Goal: Communication & Community: Answer question/provide support

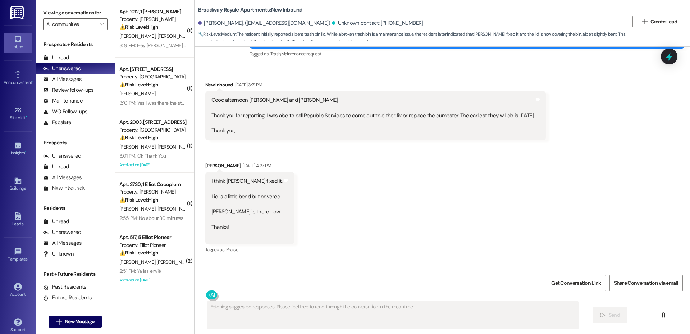
scroll to position [489, 0]
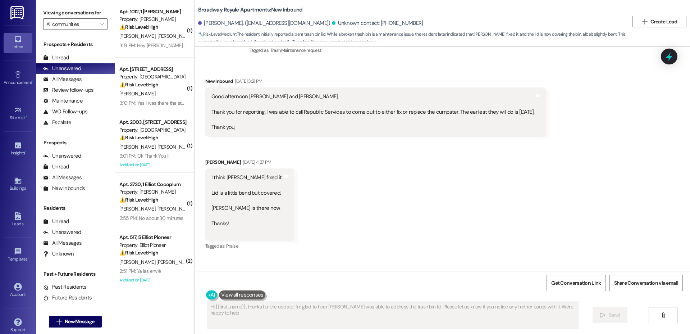
type textarea "Hi {{first_name}}, thanks for the update! I'm glad to hear [PERSON_NAME] was ab…"
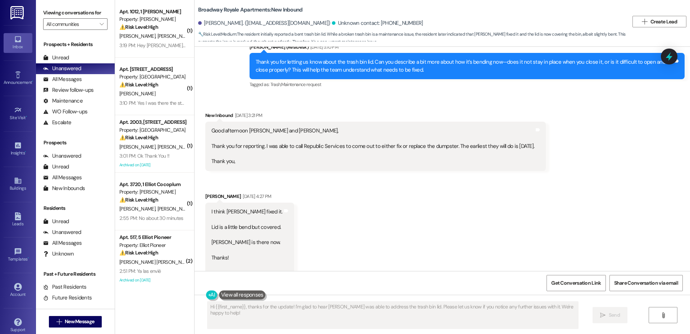
scroll to position [449, 0]
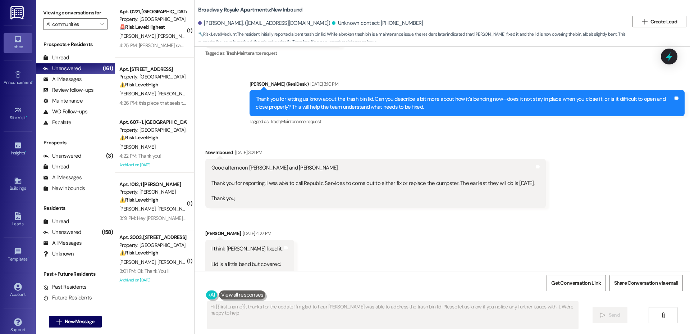
type textarea "Hi {{first_name}}, thanks for the update! I'm glad to hear [PERSON_NAME] was ab…"
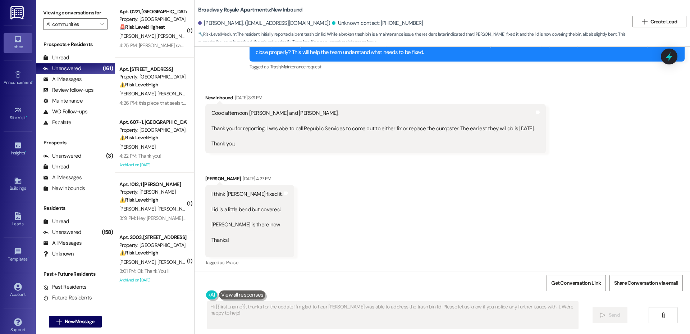
scroll to position [474, 0]
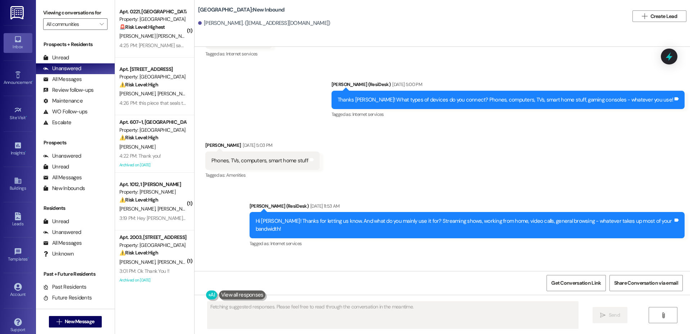
scroll to position [704, 0]
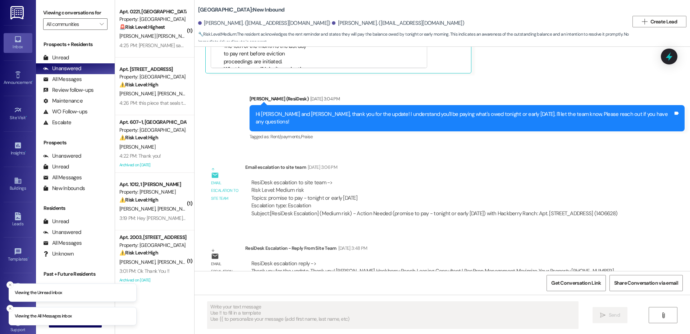
scroll to position [3367, 0]
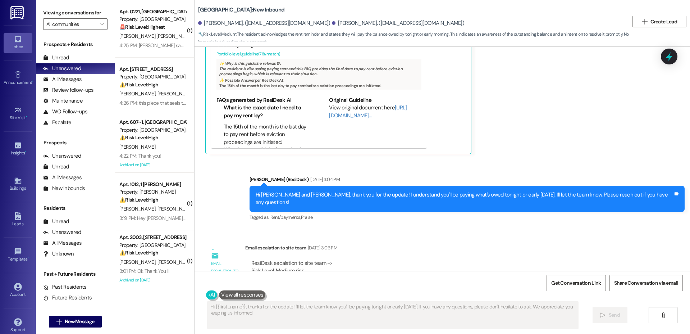
type textarea "Hi {{first_name}}, thanks for the update! I'll let the team know you'll be payi…"
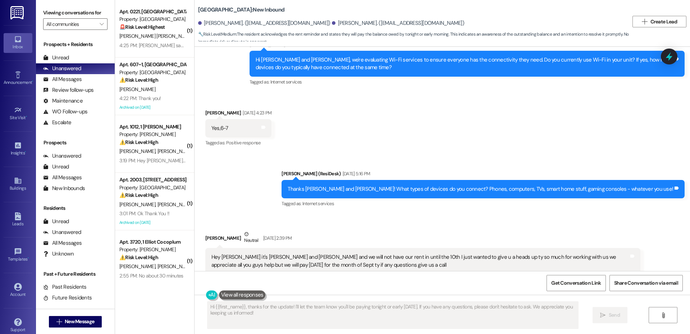
scroll to position [2120, 0]
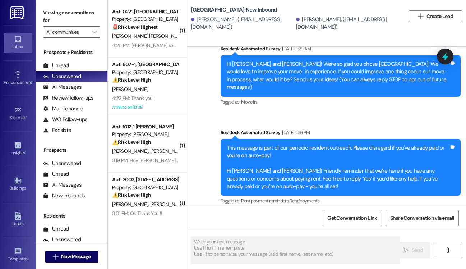
type textarea "Fetching suggested responses. Please feel free to read through the conversation…"
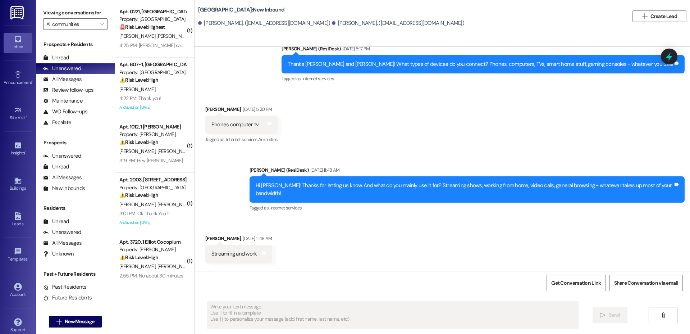
scroll to position [976, 0]
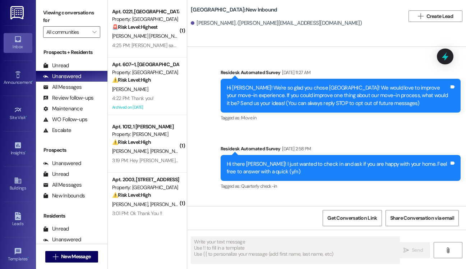
type textarea "Fetching suggested responses. Please feel free to read through the conversation…"
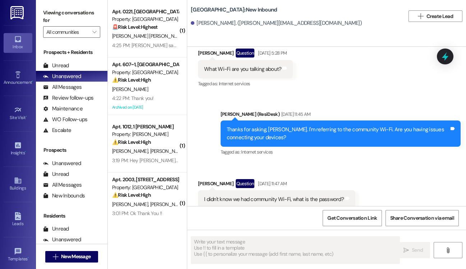
scroll to position [533, 0]
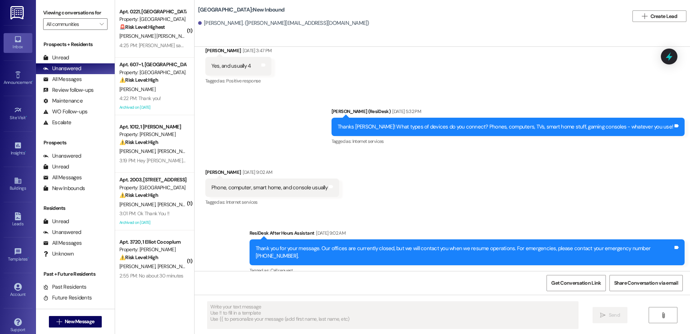
scroll to position [170, 0]
